Goal: Task Accomplishment & Management: Understand process/instructions

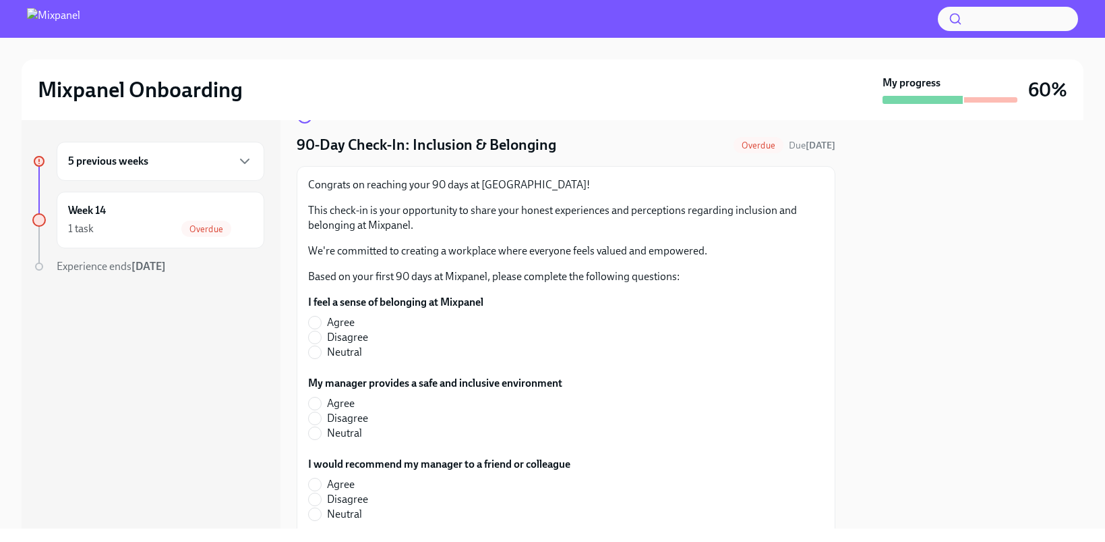
scroll to position [45, 0]
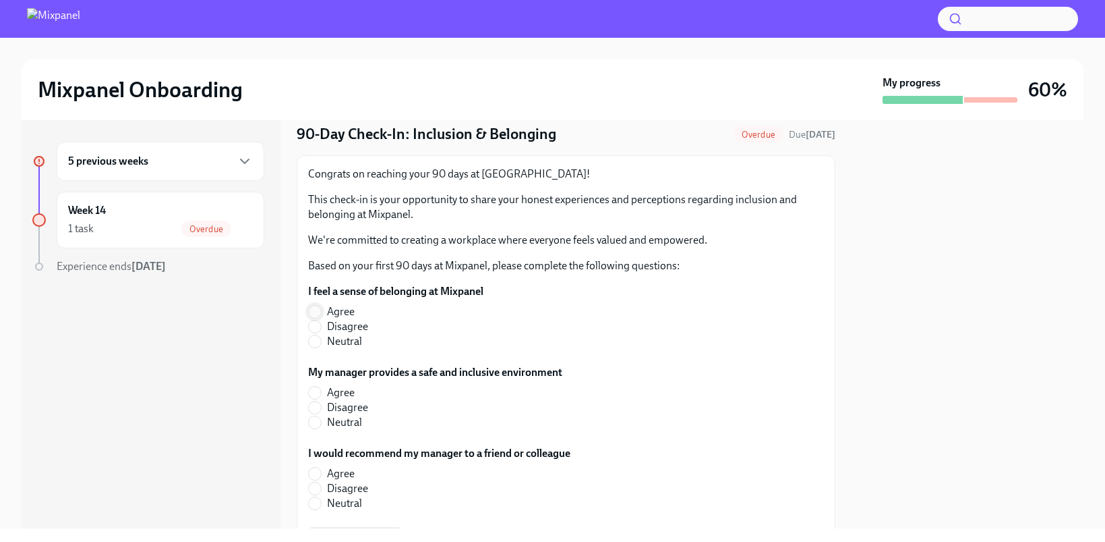
click at [319, 310] on input "Agree" at bounding box center [315, 312] width 12 height 12
radio input "true"
click at [316, 391] on input "Agree" at bounding box center [315, 392] width 12 height 12
radio input "true"
click at [313, 475] on input "Agree" at bounding box center [315, 473] width 12 height 12
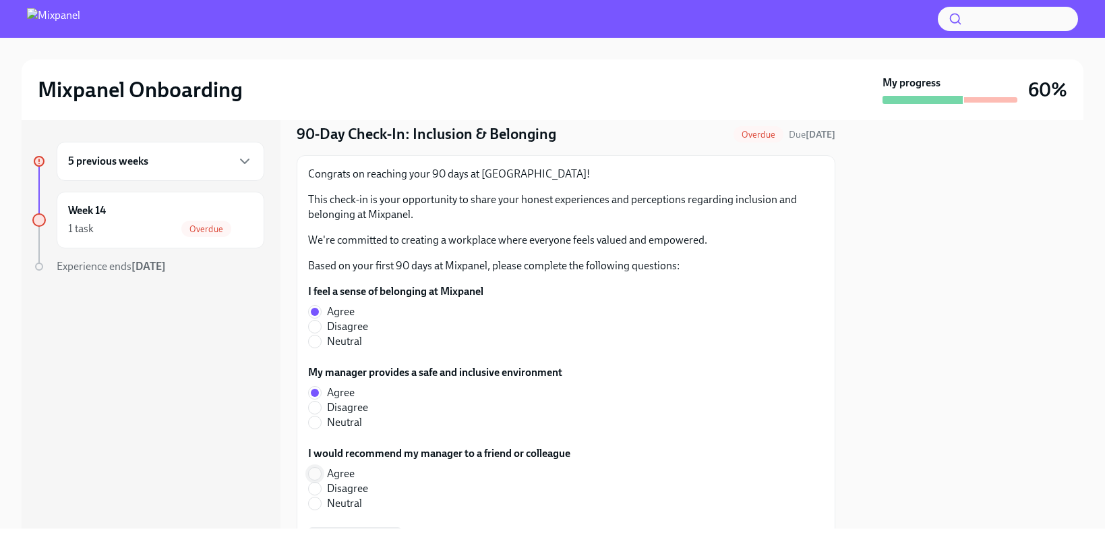
radio input "true"
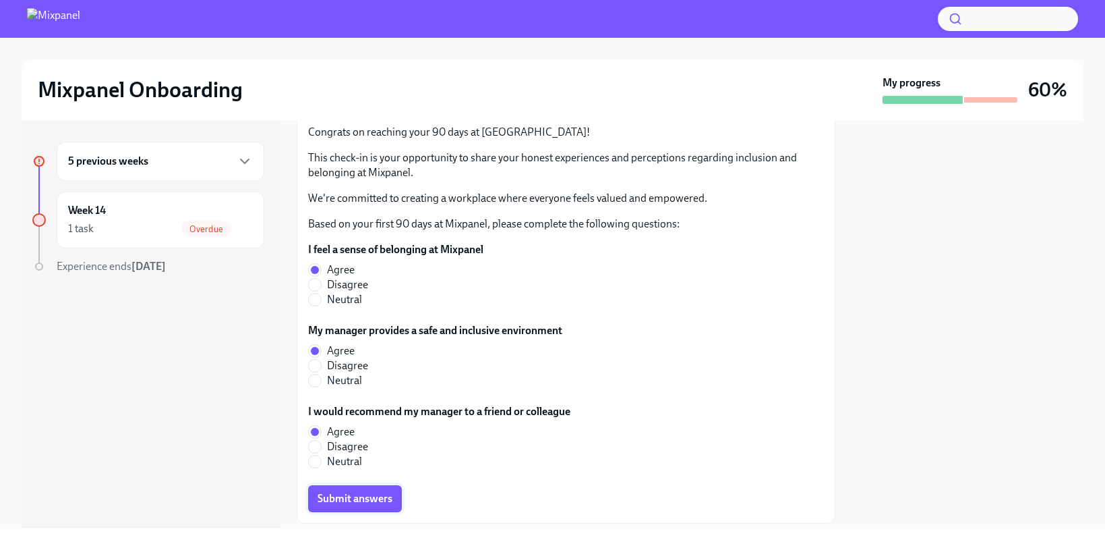
scroll to position [125, 0]
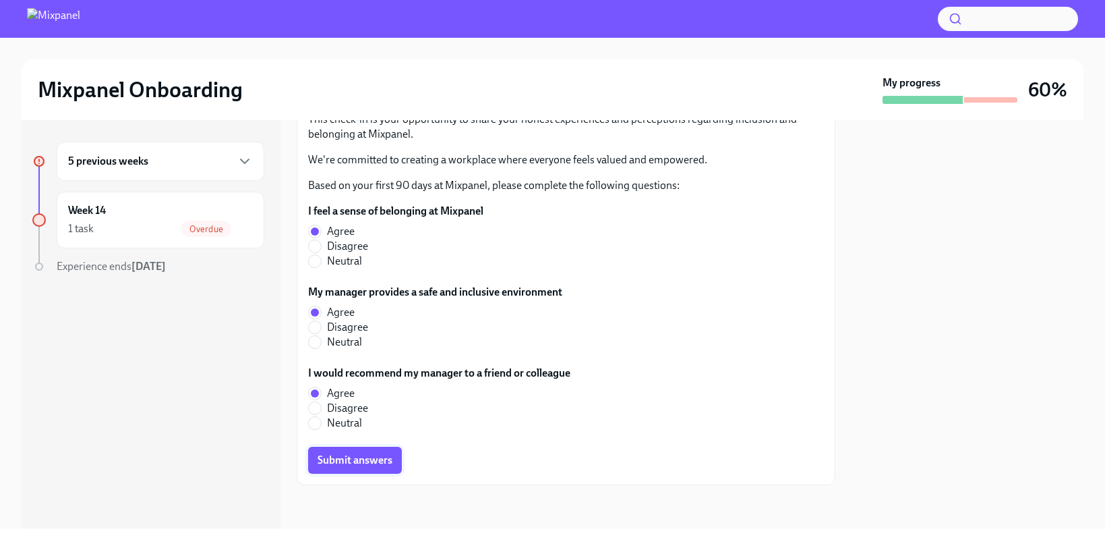
click at [355, 459] on span "Submit answers" at bounding box center [355, 459] width 75 height 13
click at [247, 163] on icon "button" at bounding box center [245, 161] width 16 height 16
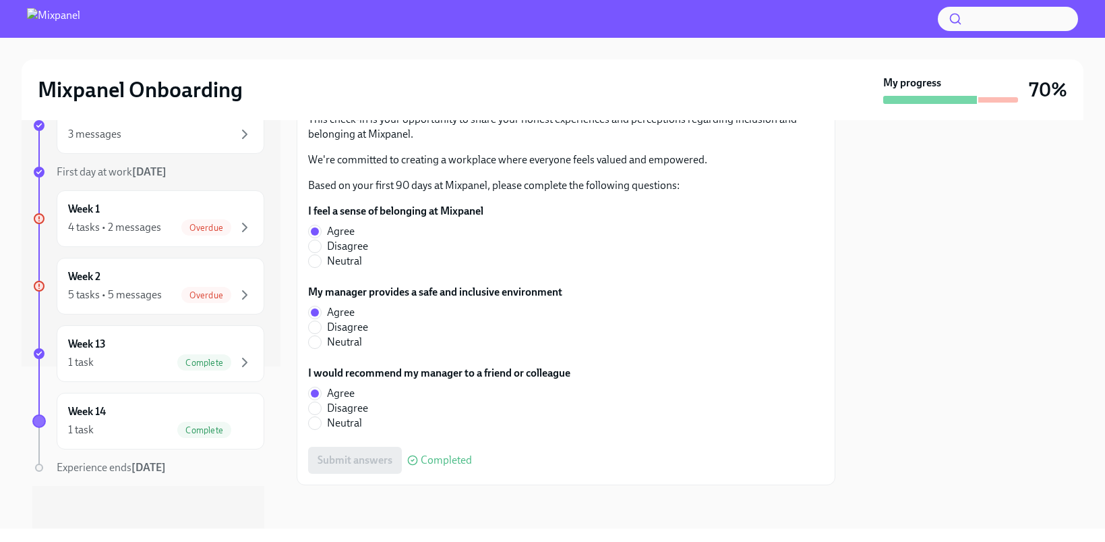
scroll to position [163, 0]
click at [243, 225] on icon "button" at bounding box center [245, 227] width 4 height 8
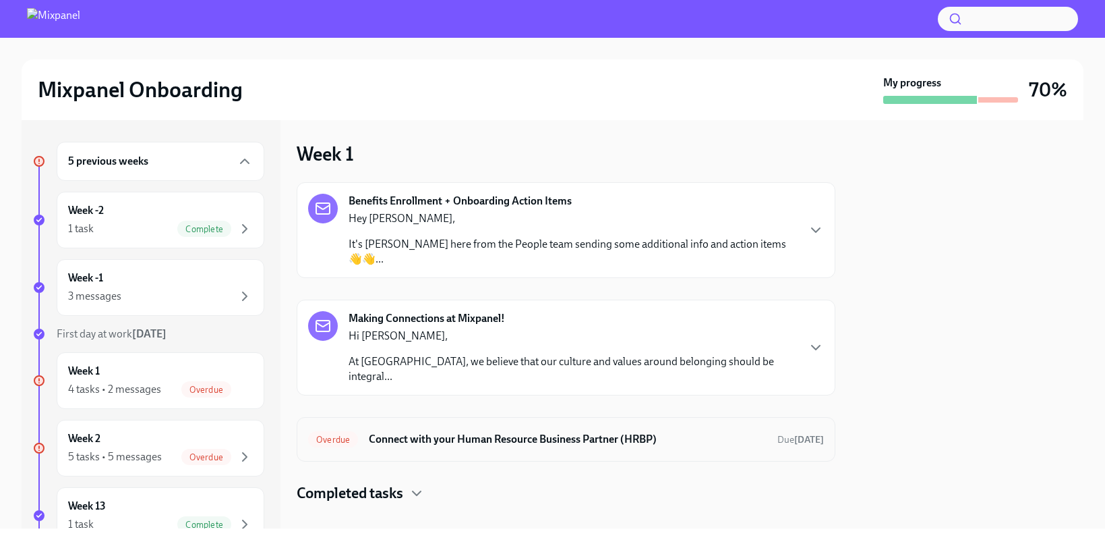
click at [589, 432] on h6 "Connect with your Human Resource Business Partner (HRBP)" at bounding box center [568, 439] width 398 height 15
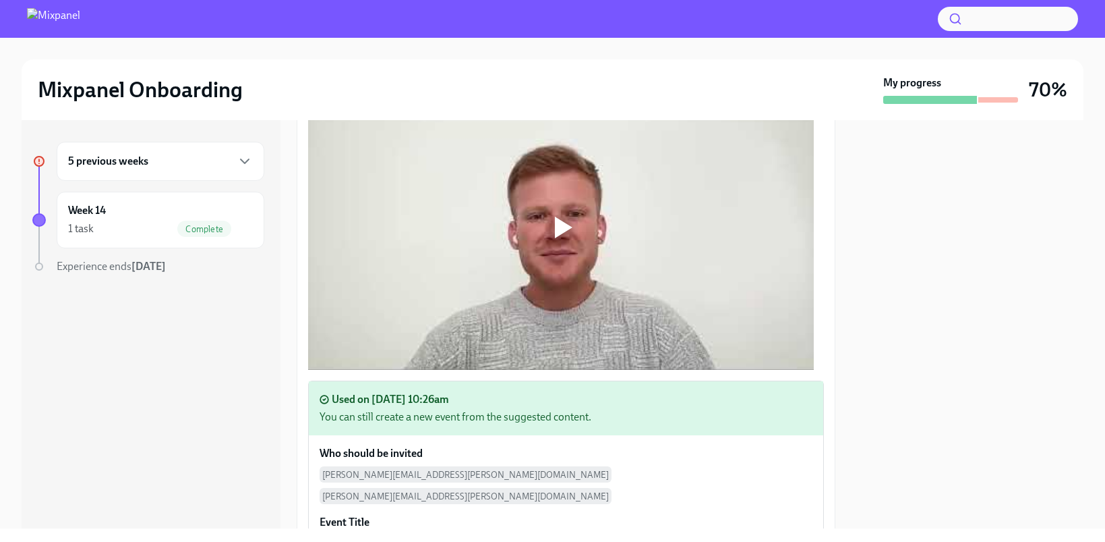
scroll to position [606, 0]
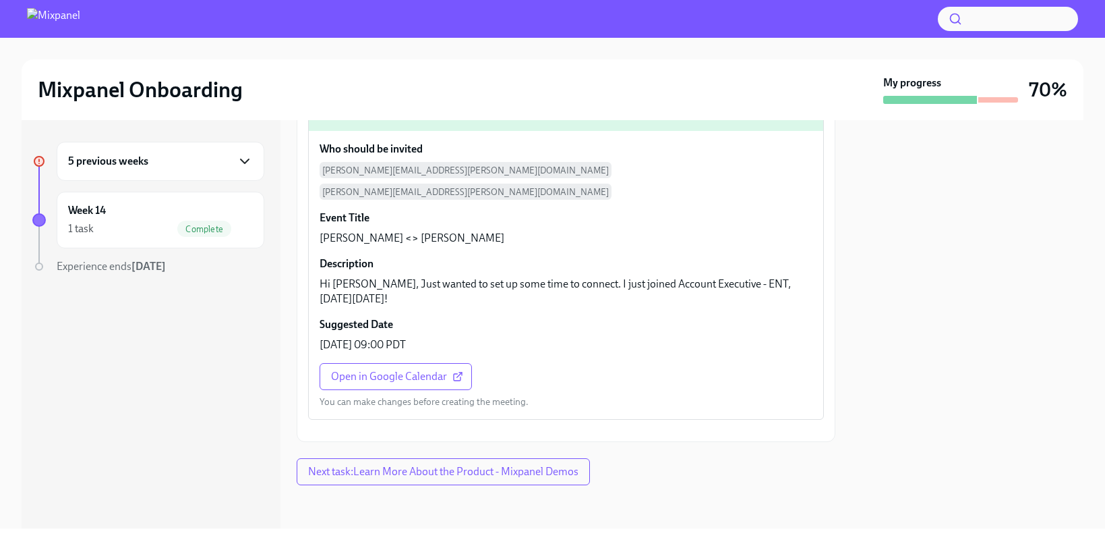
click at [243, 167] on icon "button" at bounding box center [245, 161] width 16 height 16
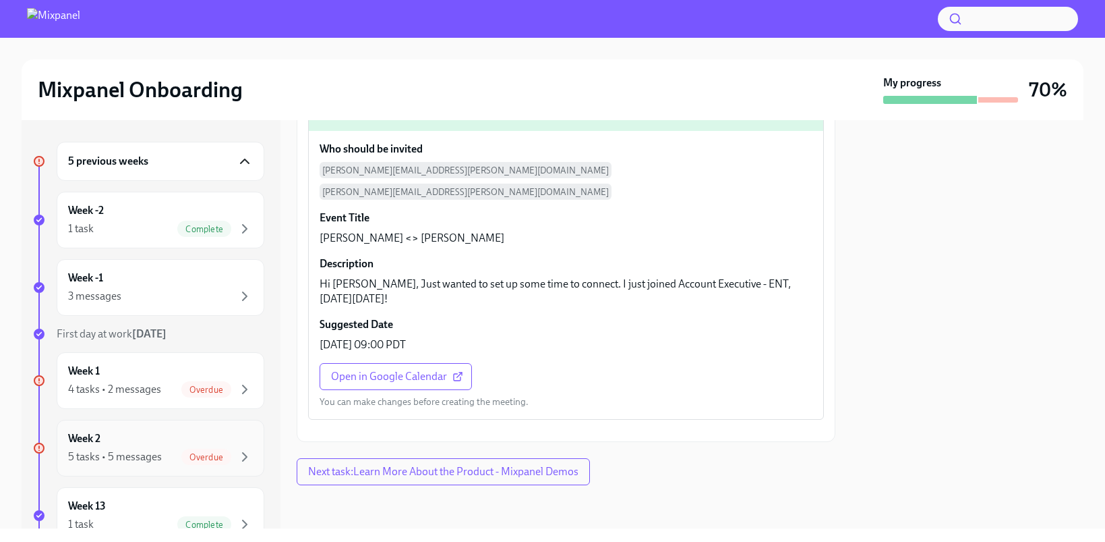
click at [131, 445] on div "Week 2 5 tasks • 5 messages Overdue" at bounding box center [160, 448] width 185 height 34
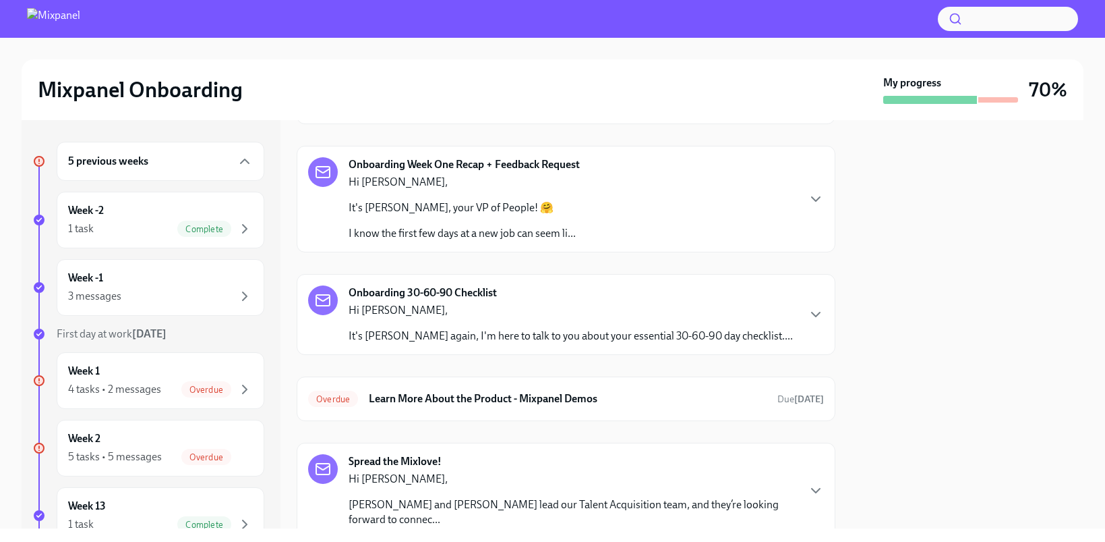
scroll to position [161, 0]
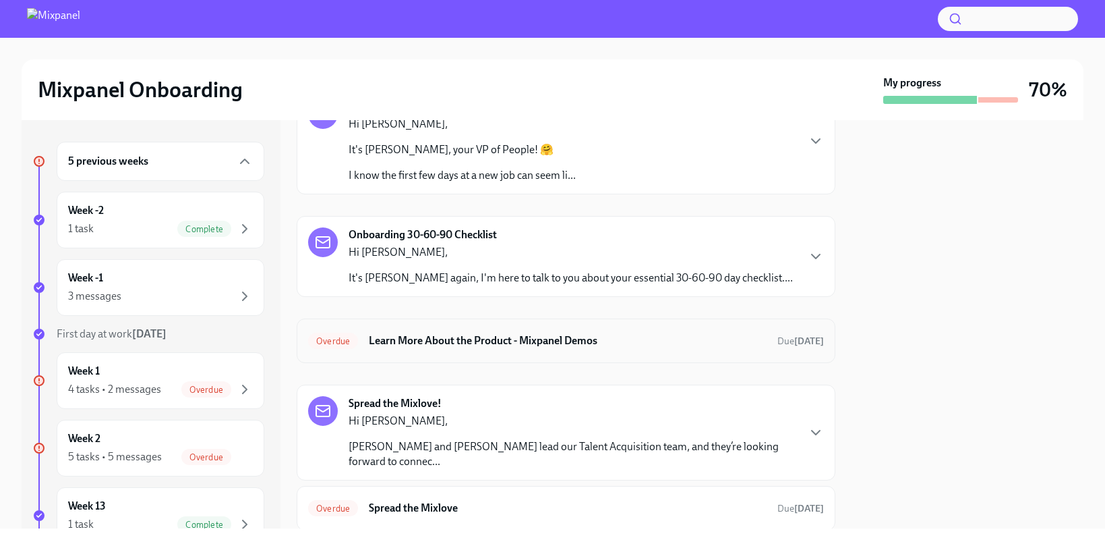
click at [450, 341] on h6 "Learn More About the Product - Mixpanel Demos" at bounding box center [568, 340] width 398 height 15
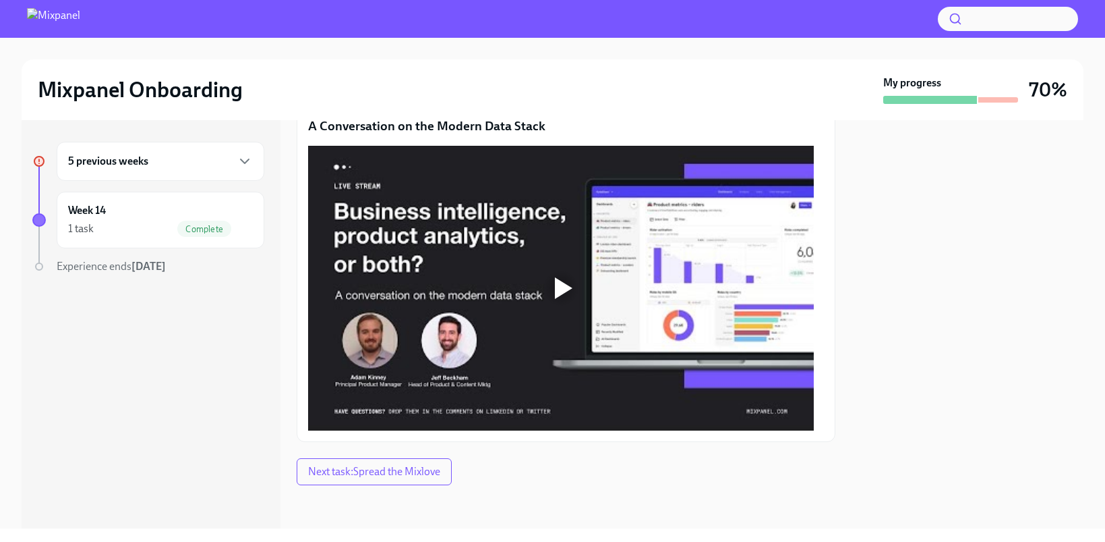
scroll to position [1024, 0]
click at [427, 468] on span "Next task : Spread the Mixlove" at bounding box center [374, 471] width 132 height 13
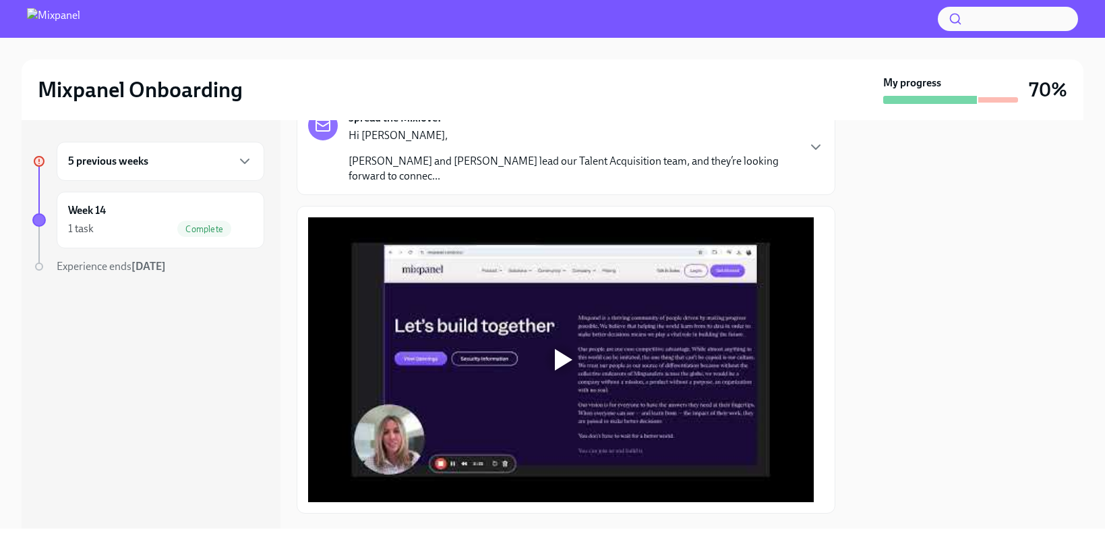
scroll to position [114, 0]
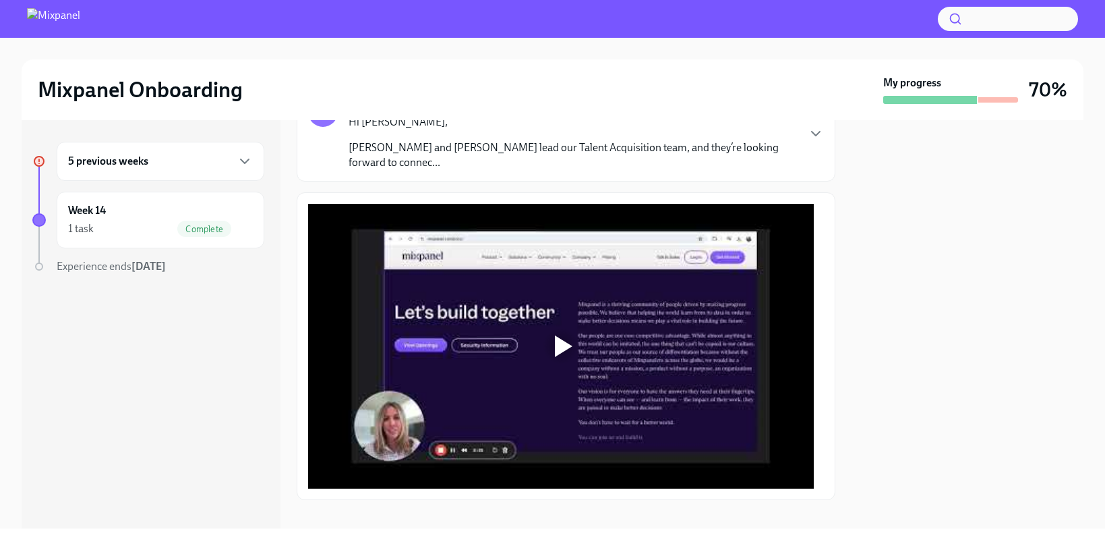
click at [184, 170] on div "5 previous weeks" at bounding box center [161, 161] width 208 height 39
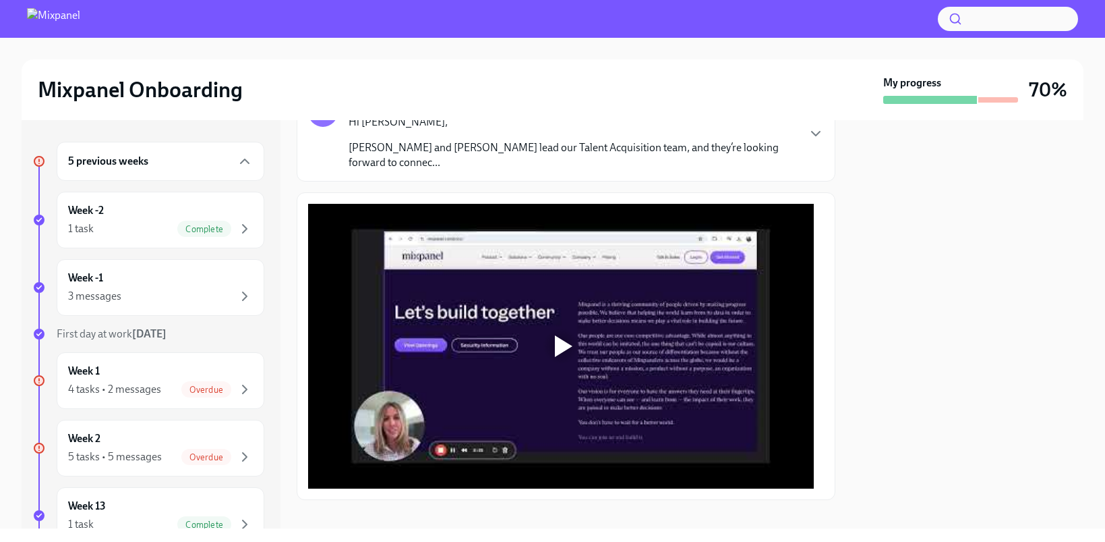
scroll to position [163, 0]
